Goal: Information Seeking & Learning: Learn about a topic

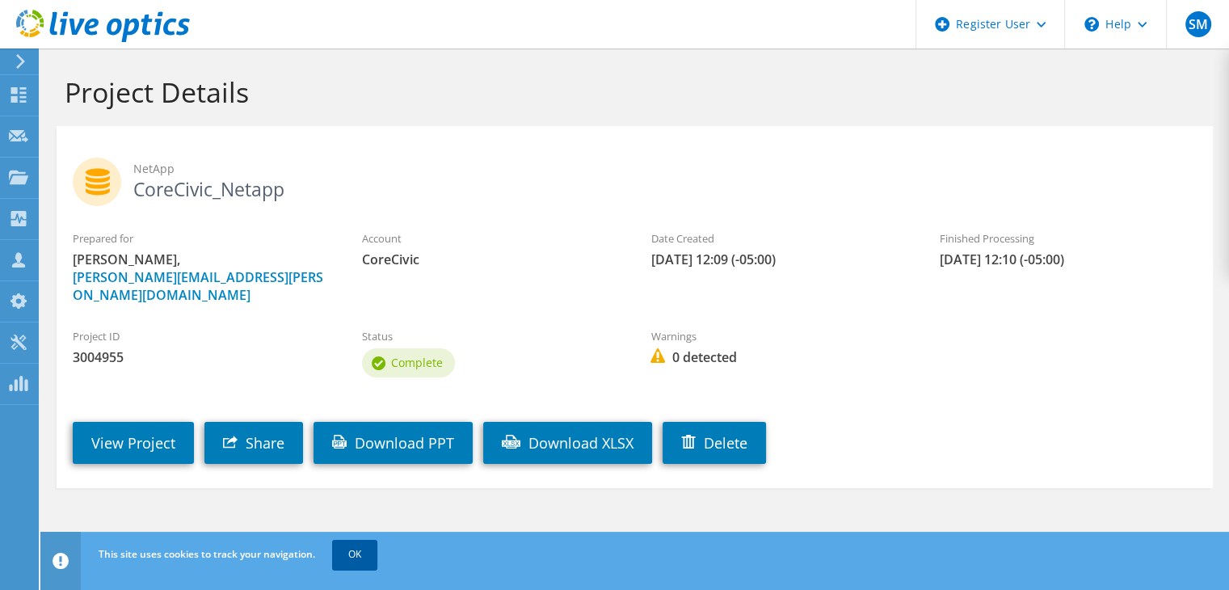
click at [357, 548] on link "OK" at bounding box center [354, 554] width 45 height 29
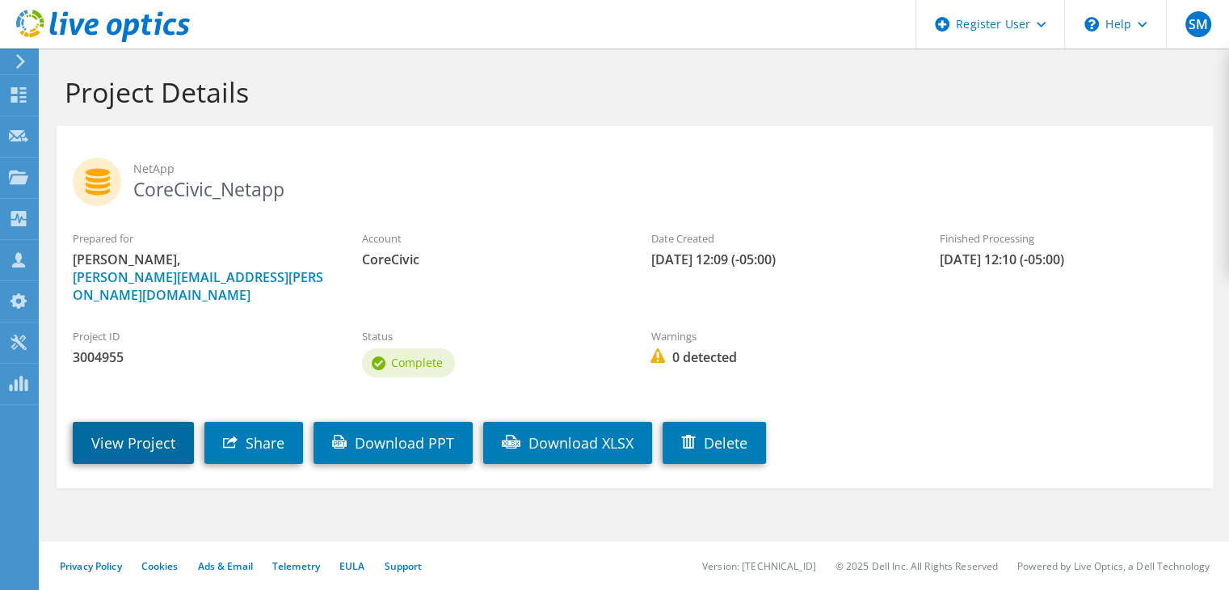
click at [175, 425] on link "View Project" at bounding box center [133, 443] width 121 height 42
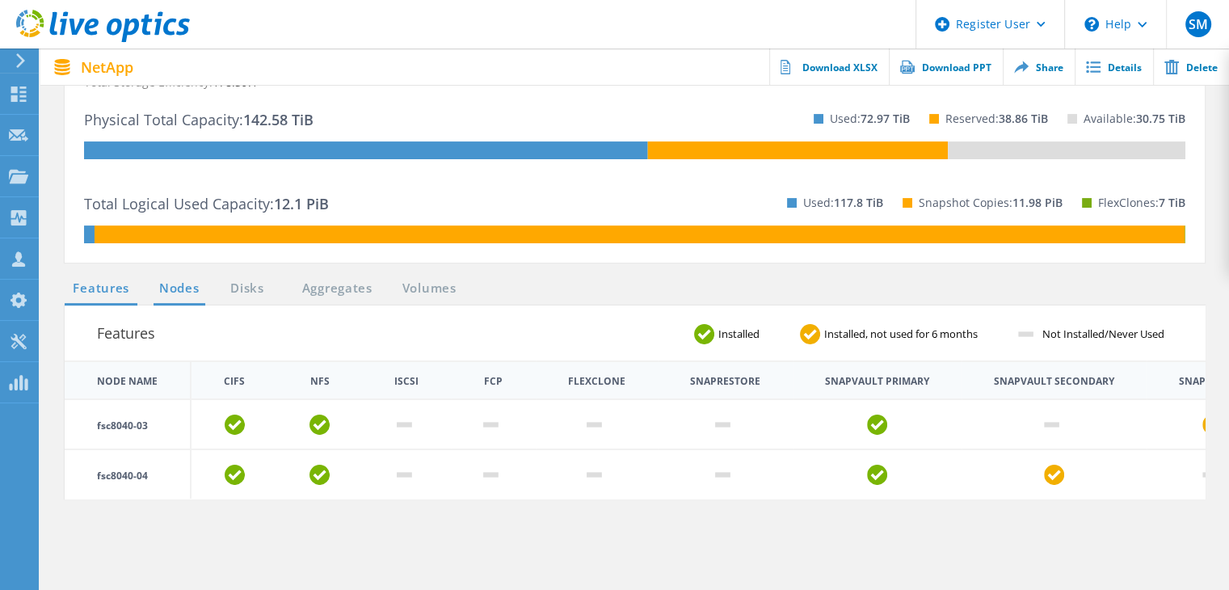
click at [184, 292] on link "Nodes" at bounding box center [180, 289] width 52 height 20
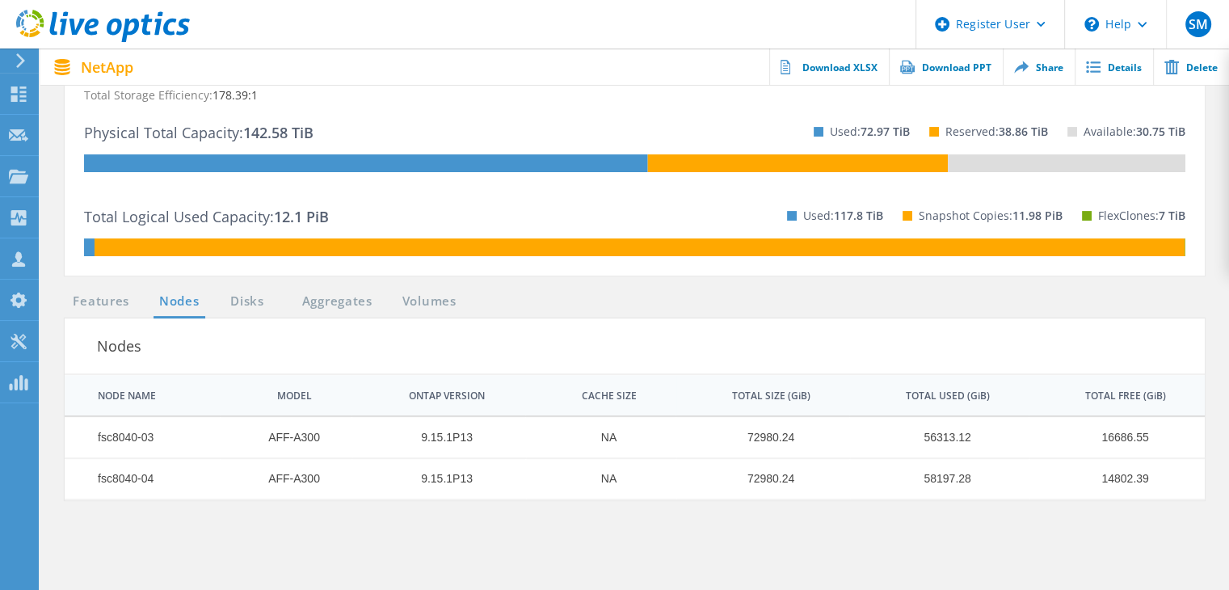
scroll to position [433, 0]
click at [265, 301] on link "Disks" at bounding box center [247, 302] width 44 height 20
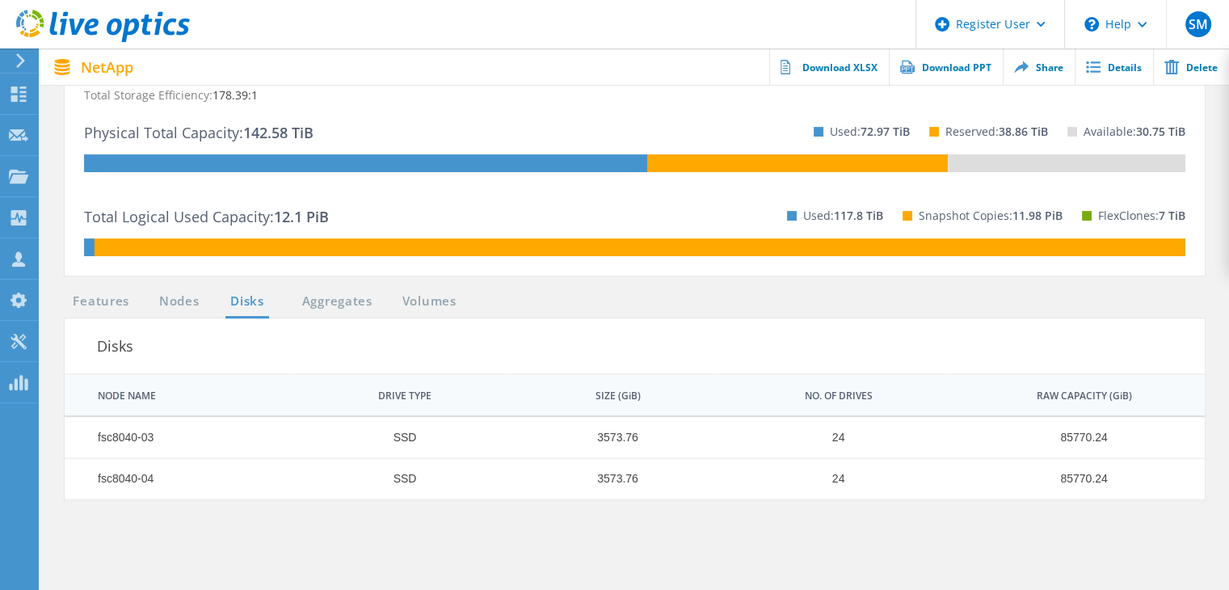
click at [331, 312] on ul "Features Nodes Disks Aggregates Volumes" at bounding box center [265, 305] width 416 height 27
click at [334, 310] on link "Aggregates" at bounding box center [337, 302] width 91 height 20
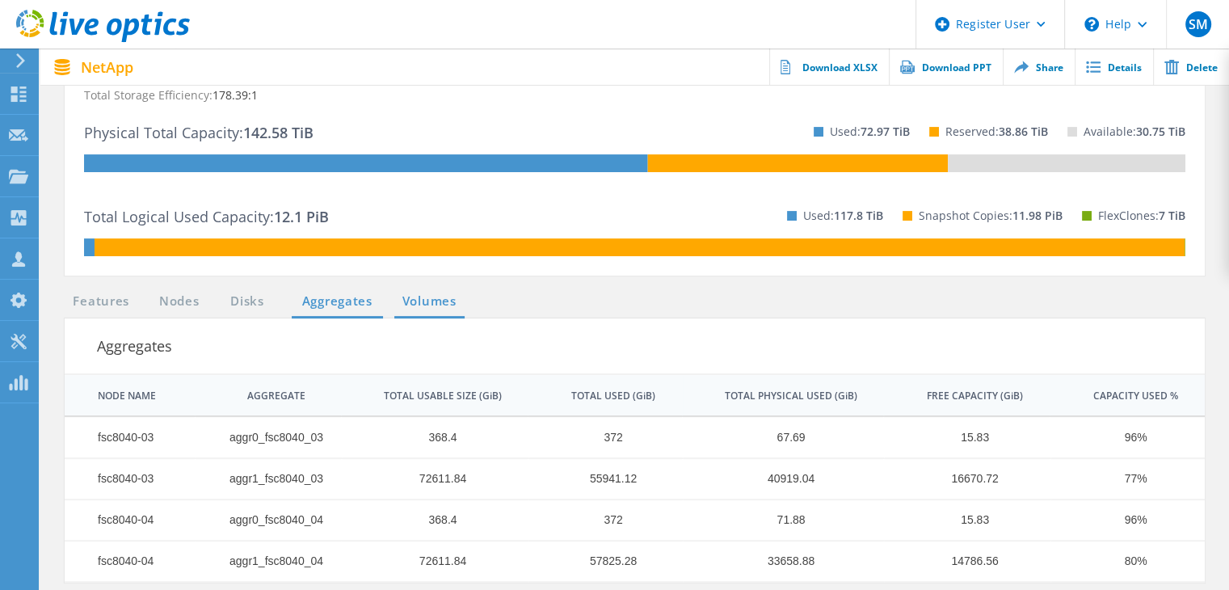
click at [419, 306] on link "Volumes" at bounding box center [429, 302] width 70 height 20
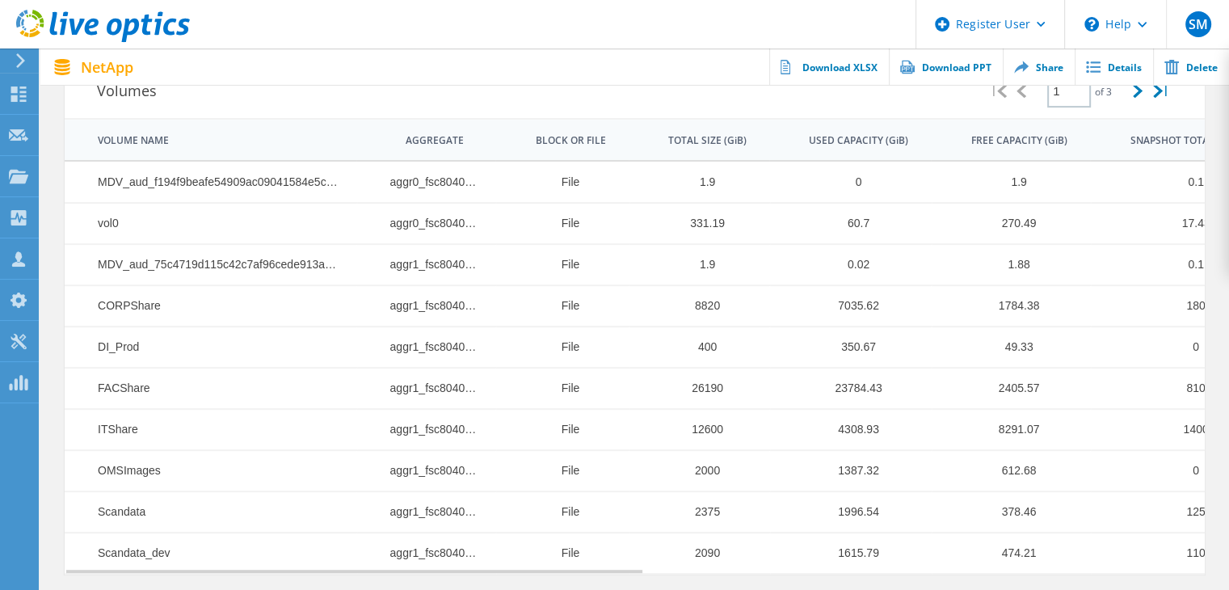
scroll to position [343, 0]
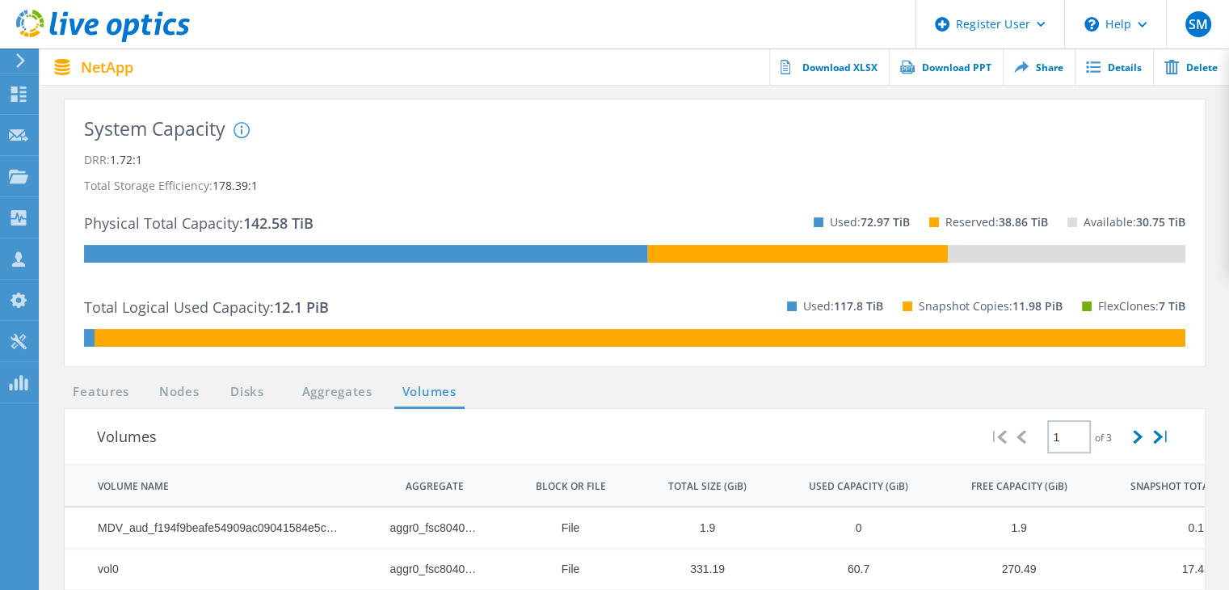
click at [310, 402] on ul "Features Nodes Disks Aggregates Volumes" at bounding box center [265, 395] width 416 height 27
click at [322, 392] on link "Aggregates" at bounding box center [337, 392] width 91 height 20
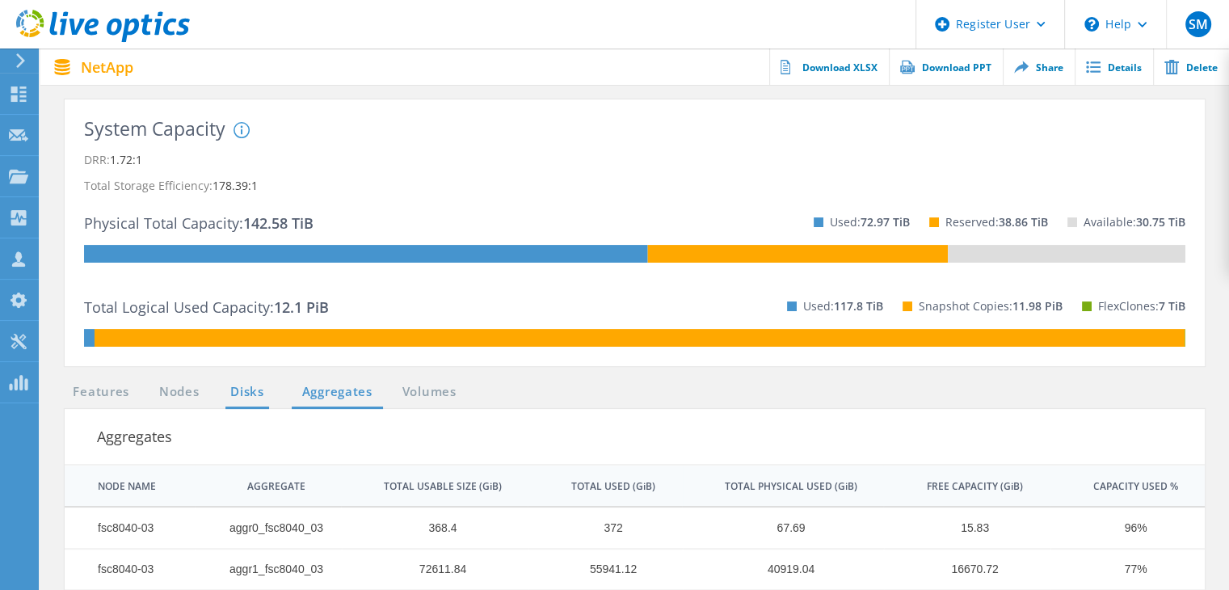
click at [257, 395] on link "Disks" at bounding box center [247, 392] width 44 height 20
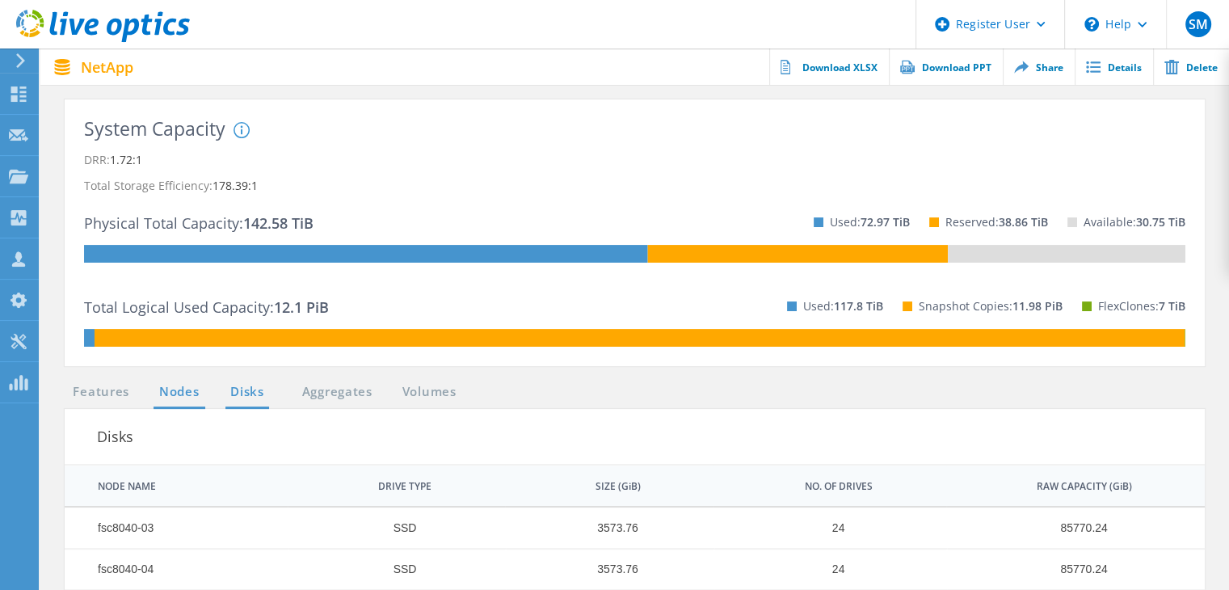
click at [165, 401] on link "Nodes" at bounding box center [180, 392] width 52 height 20
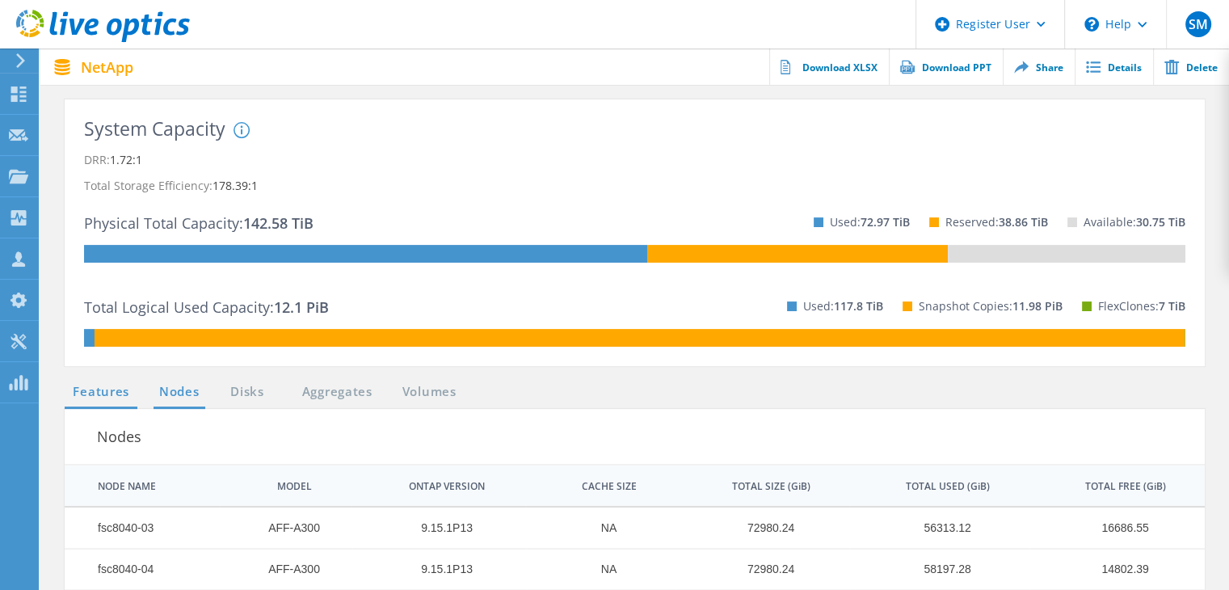
click at [111, 398] on link "Features" at bounding box center [101, 392] width 73 height 20
